Goal: Check status: Check status

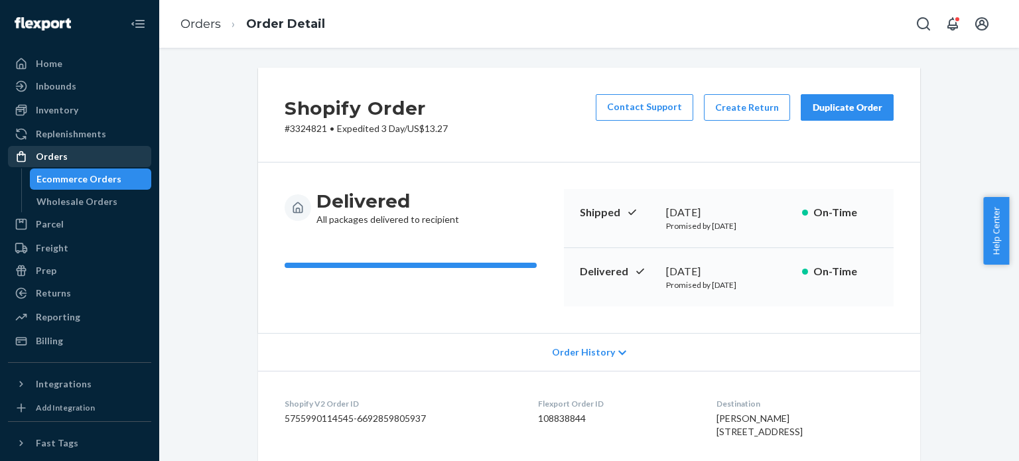
drag, startPoint x: 42, startPoint y: 148, endPoint x: 90, endPoint y: 147, distance: 47.8
click at [42, 148] on div "Orders" at bounding box center [79, 156] width 141 height 19
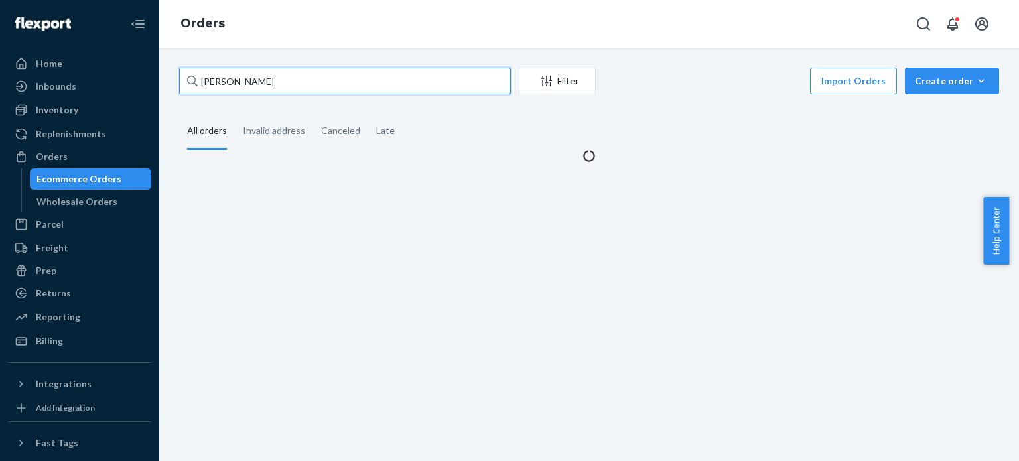
click at [371, 82] on input "[PERSON_NAME]" at bounding box center [345, 81] width 332 height 27
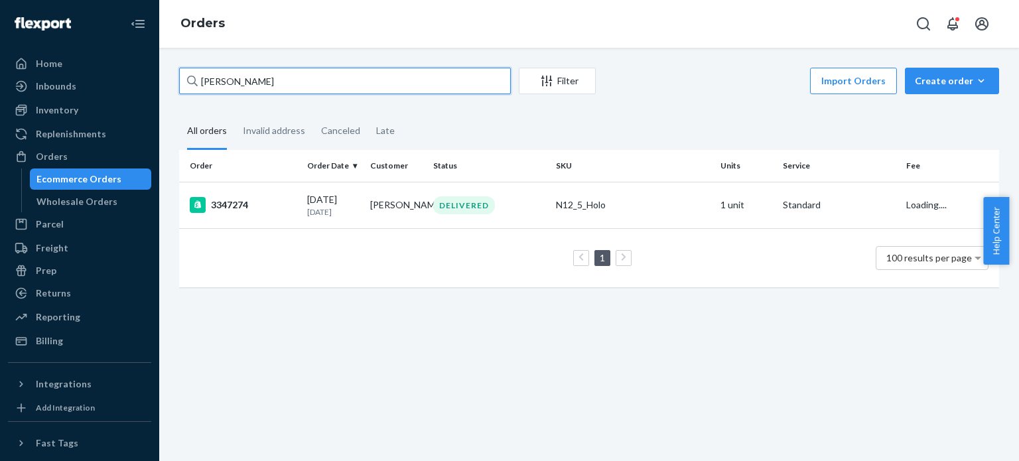
paste input "3346758"
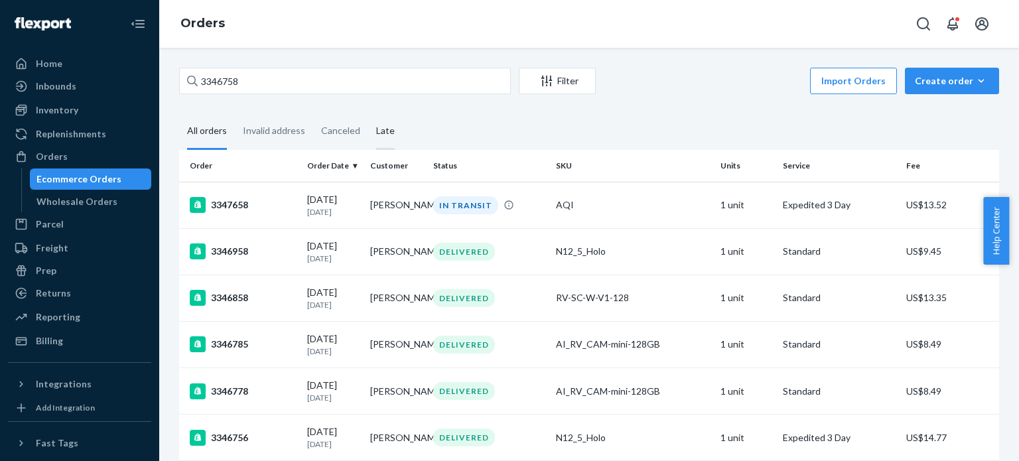
click at [385, 116] on div "Late" at bounding box center [385, 131] width 19 height 37
click at [368, 113] on input "Late" at bounding box center [368, 113] width 0 height 0
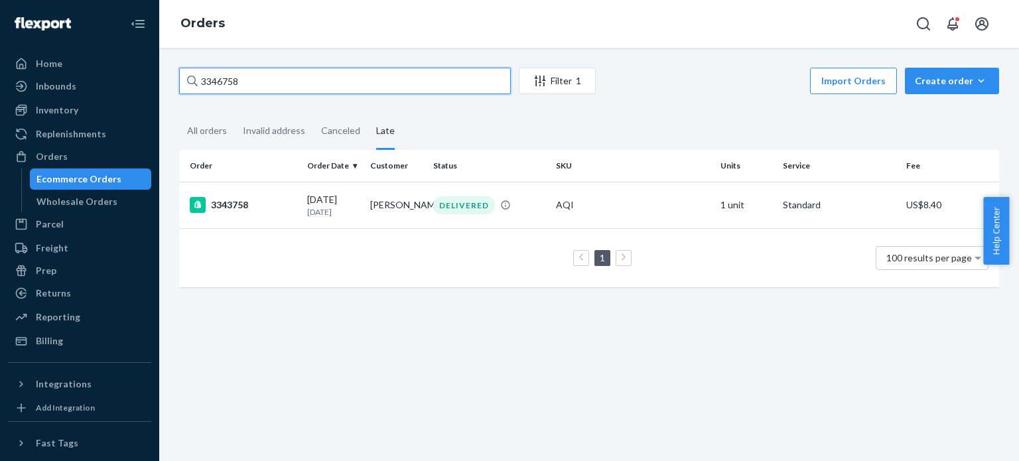
click at [443, 83] on input "3346758" at bounding box center [345, 81] width 332 height 27
paste input "7437782483185"
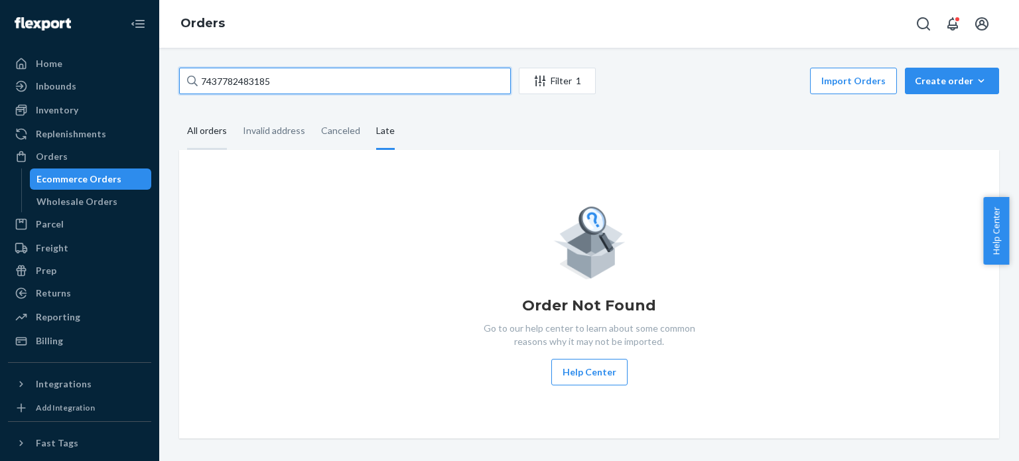
type input "7437782483185"
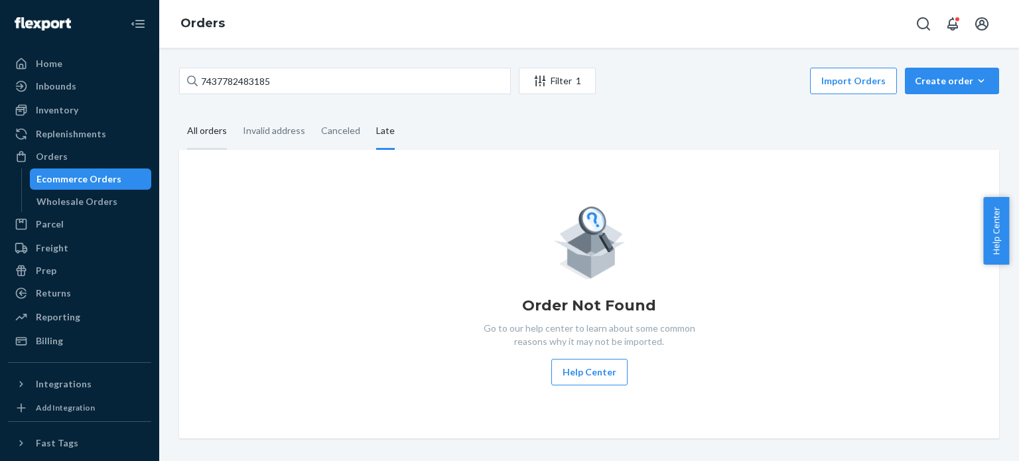
click at [188, 127] on div "All orders" at bounding box center [207, 131] width 40 height 37
click at [179, 113] on input "All orders" at bounding box center [179, 113] width 0 height 0
